Goal: Book appointment/travel/reservation

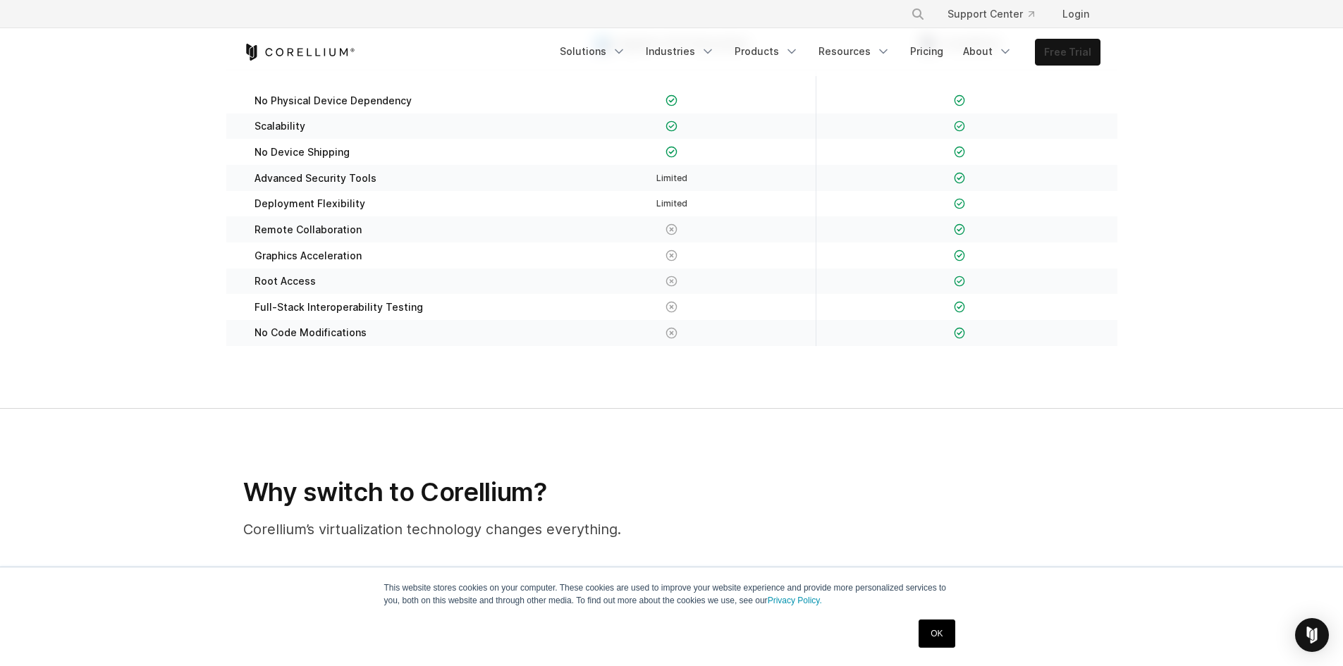
click at [1089, 59] on link "Free Trial" at bounding box center [1068, 51] width 64 height 25
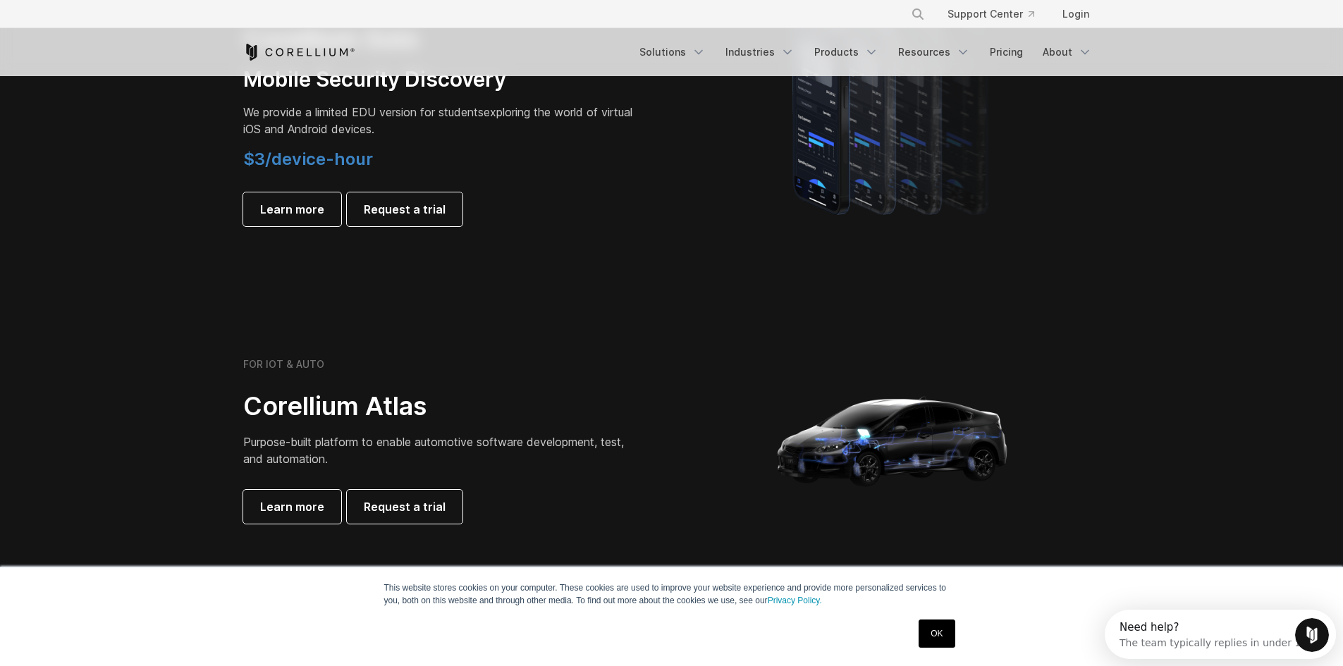
scroll to position [1058, 0]
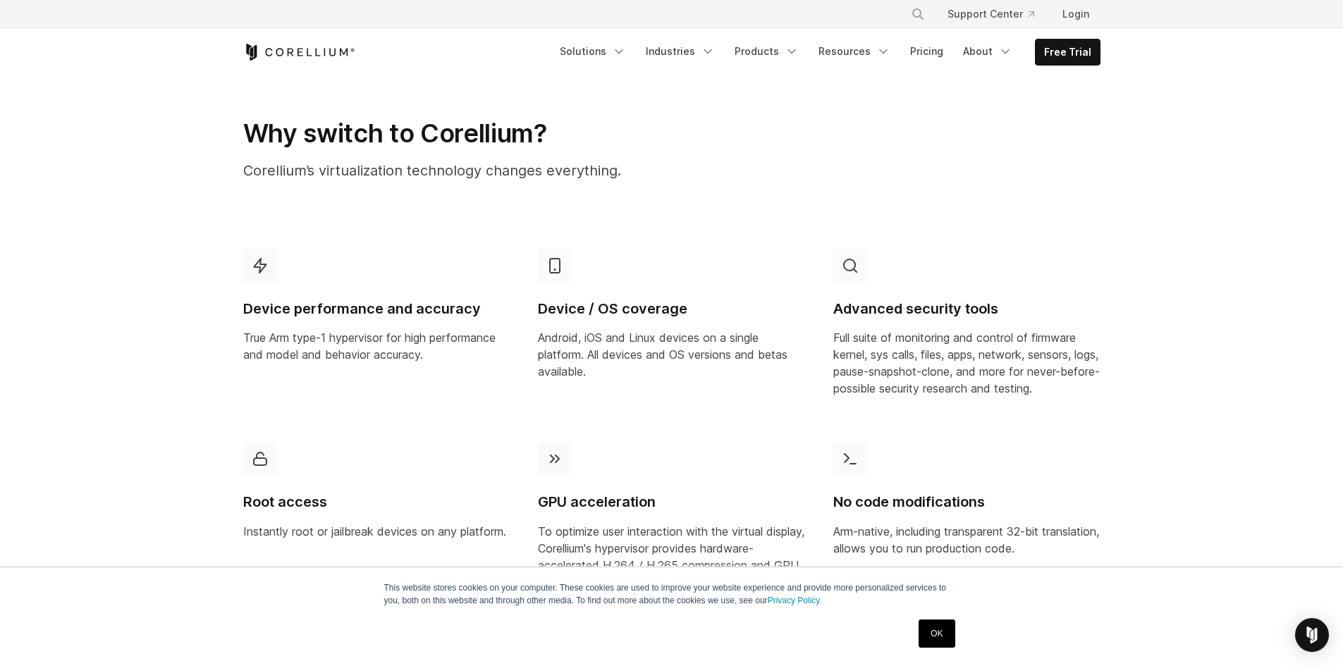
scroll to position [776, 0]
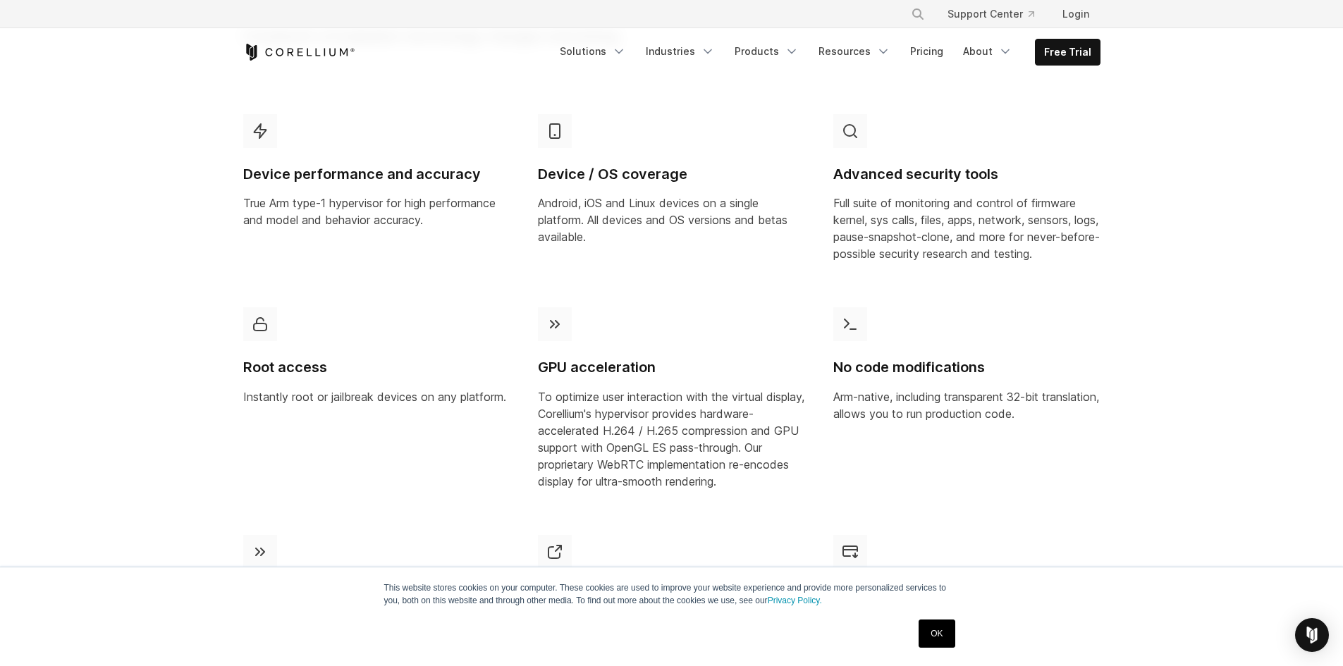
drag, startPoint x: 932, startPoint y: 630, endPoint x: 903, endPoint y: 581, distance: 56.6
click at [932, 628] on link "OK" at bounding box center [937, 634] width 36 height 28
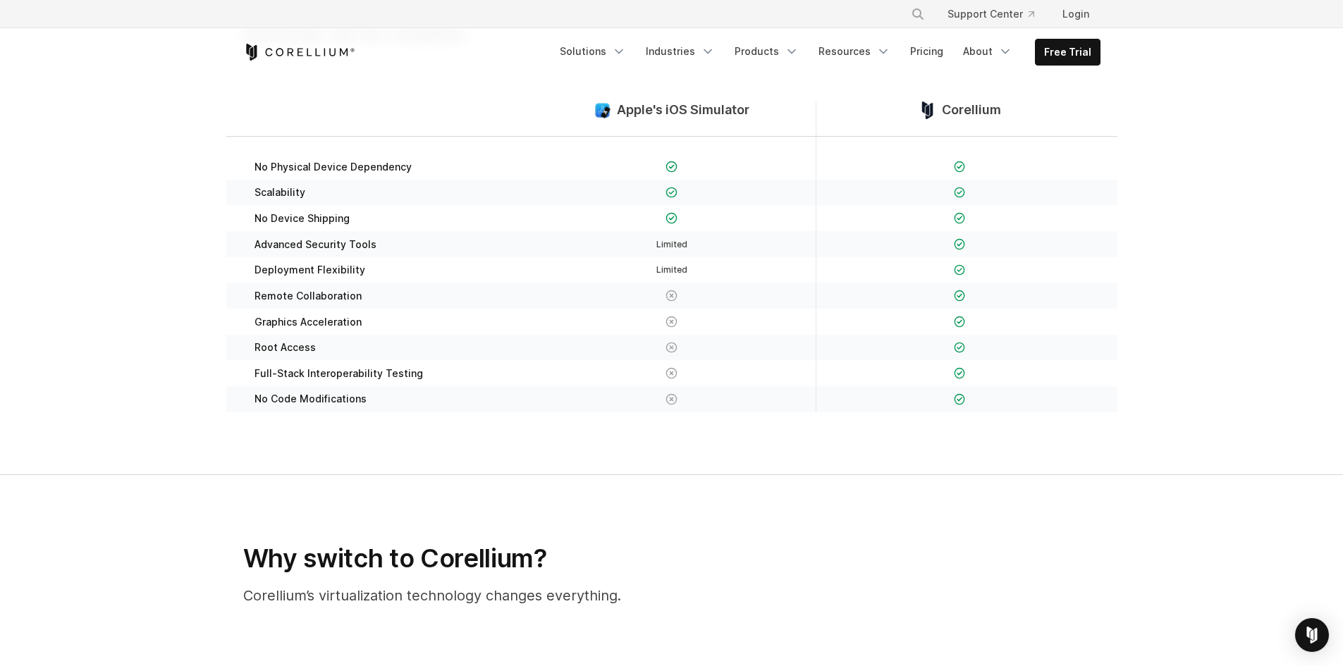
scroll to position [0, 0]
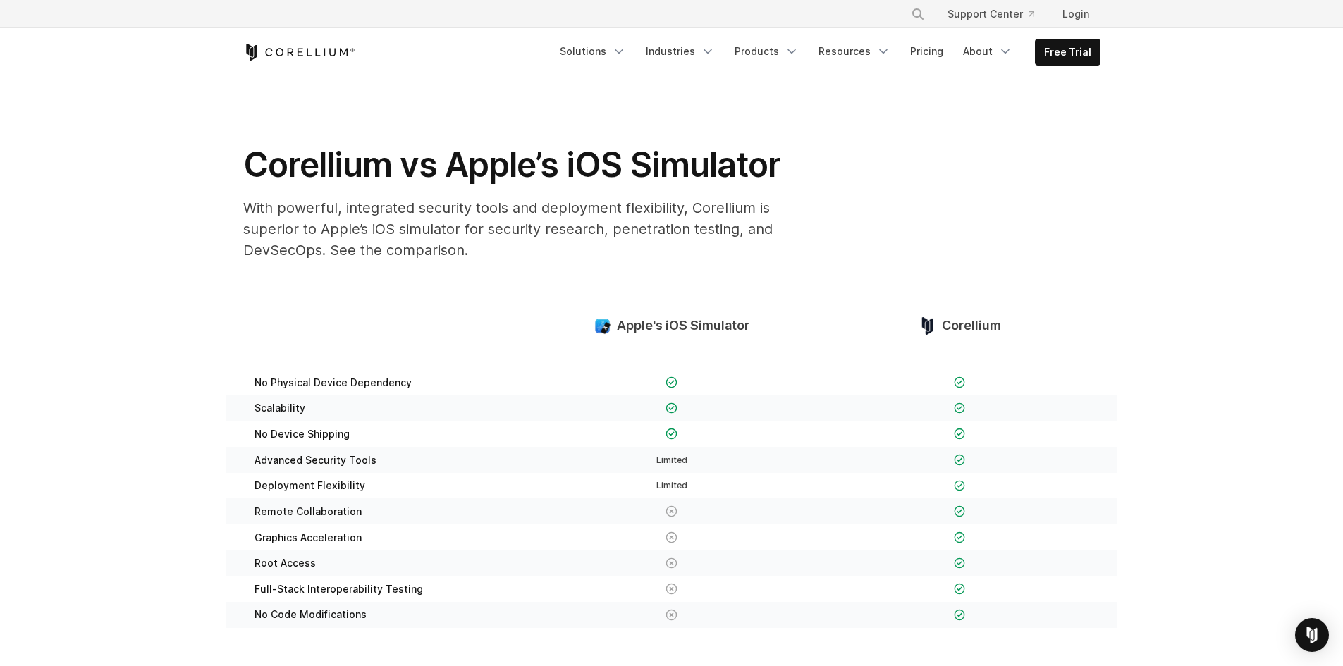
click at [737, 322] on span "Apple's iOS Simulator" at bounding box center [683, 326] width 133 height 16
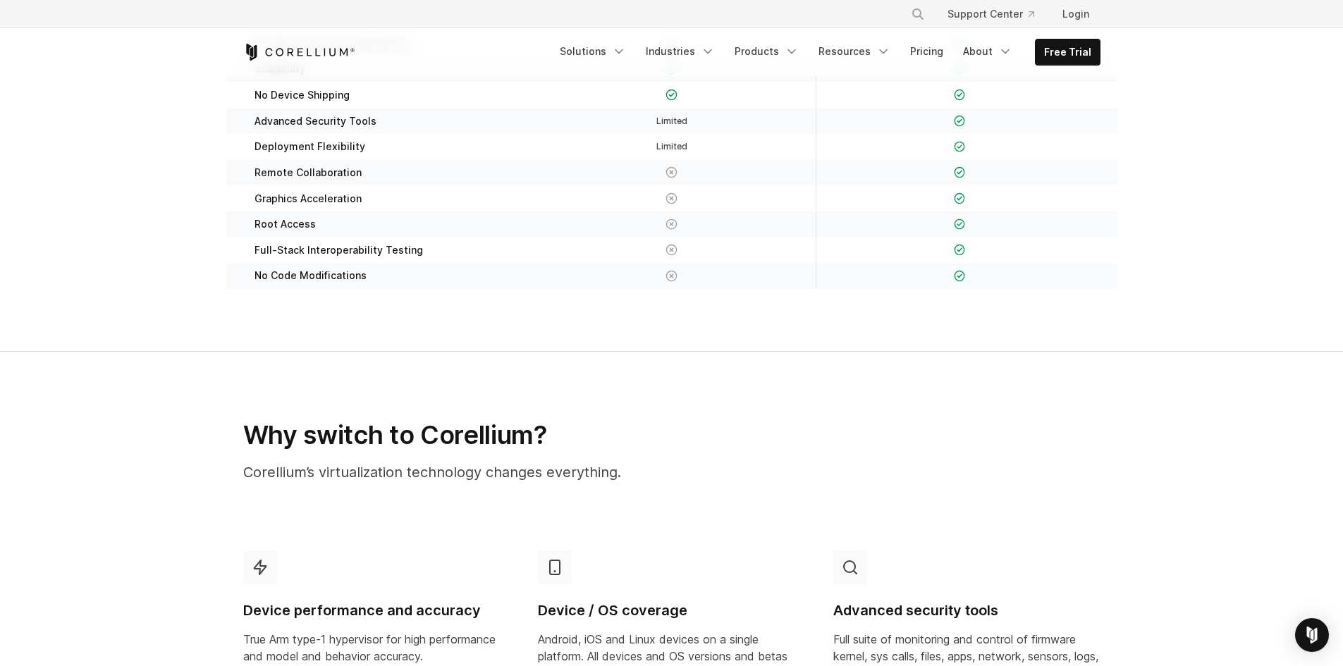
scroll to position [212, 0]
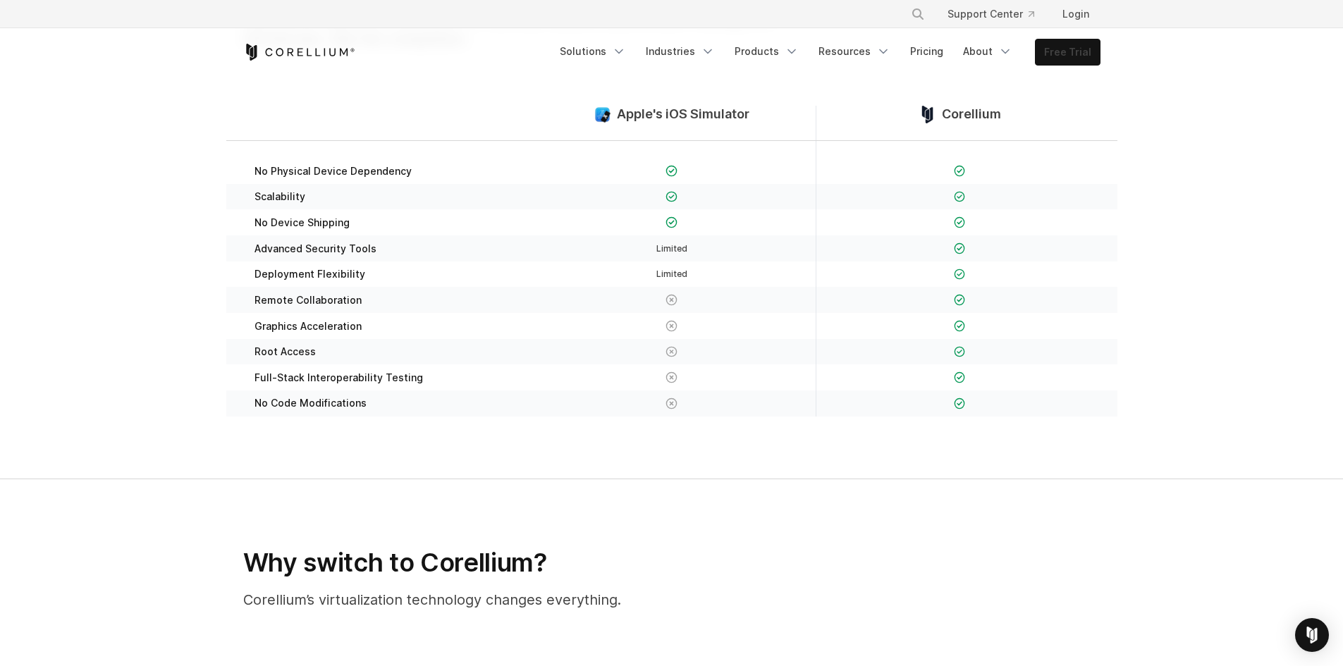
click at [1070, 55] on link "Free Trial" at bounding box center [1068, 51] width 64 height 25
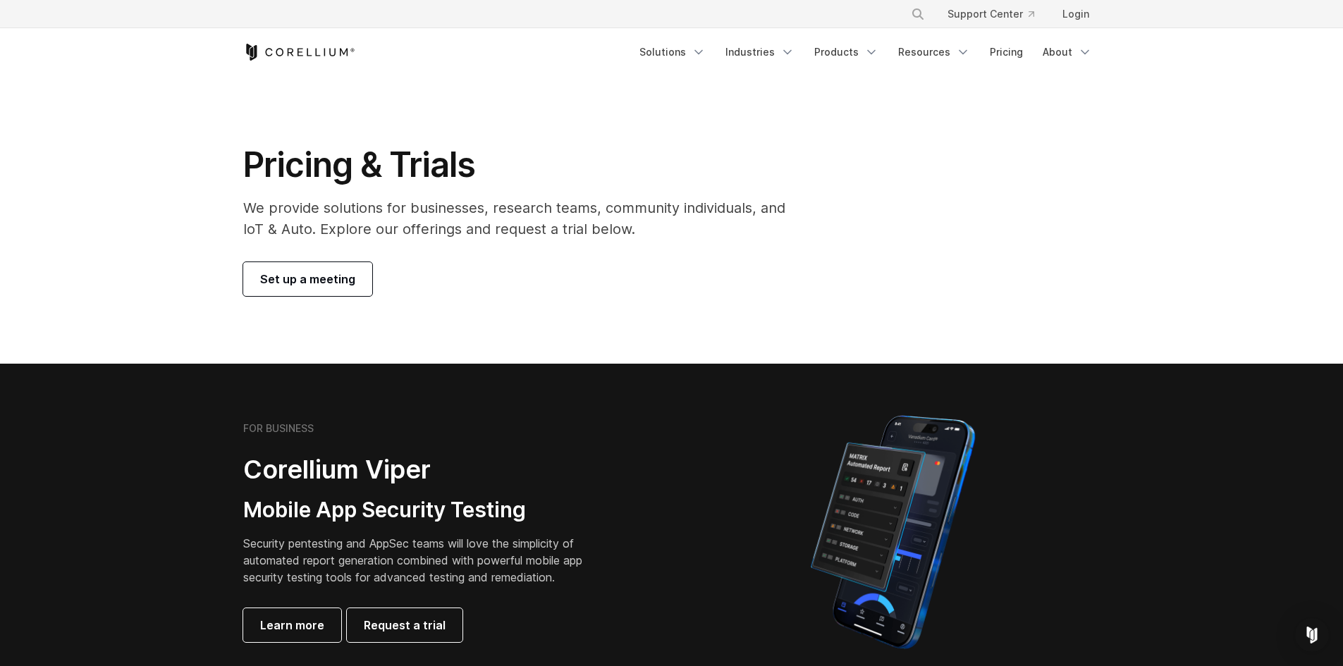
click at [344, 283] on span "Set up a meeting" at bounding box center [307, 279] width 95 height 17
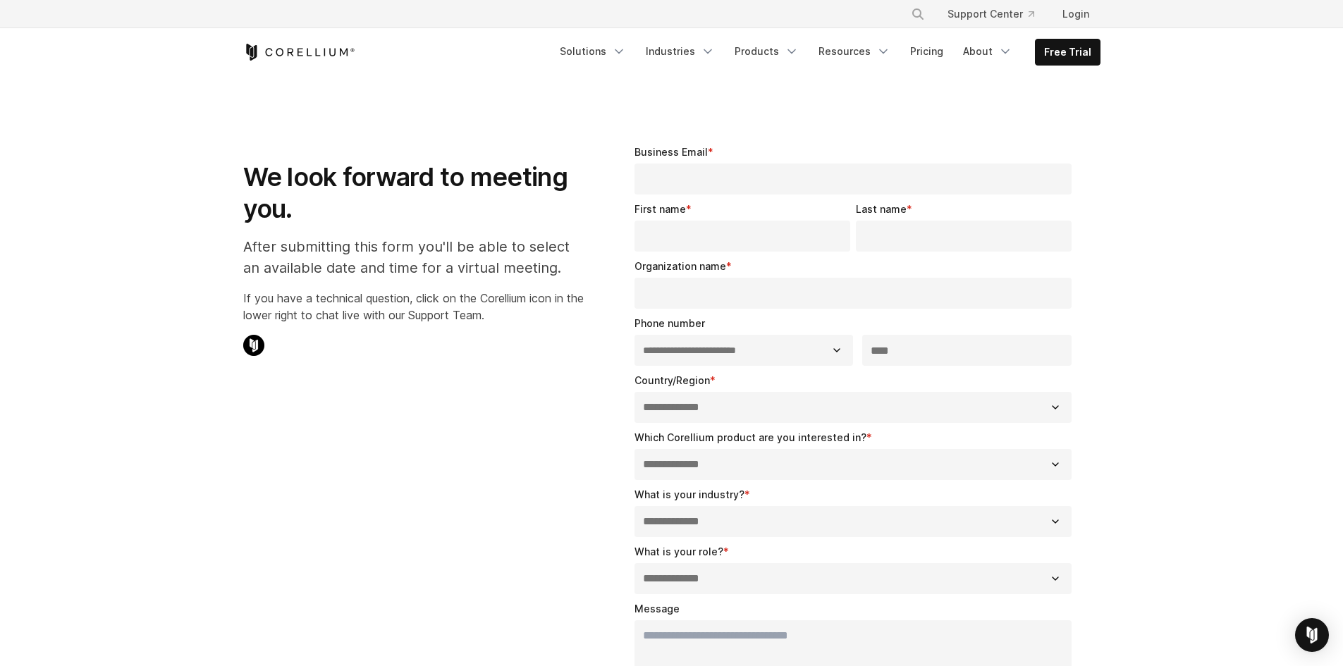
select select "**"
